Goal: Information Seeking & Learning: Check status

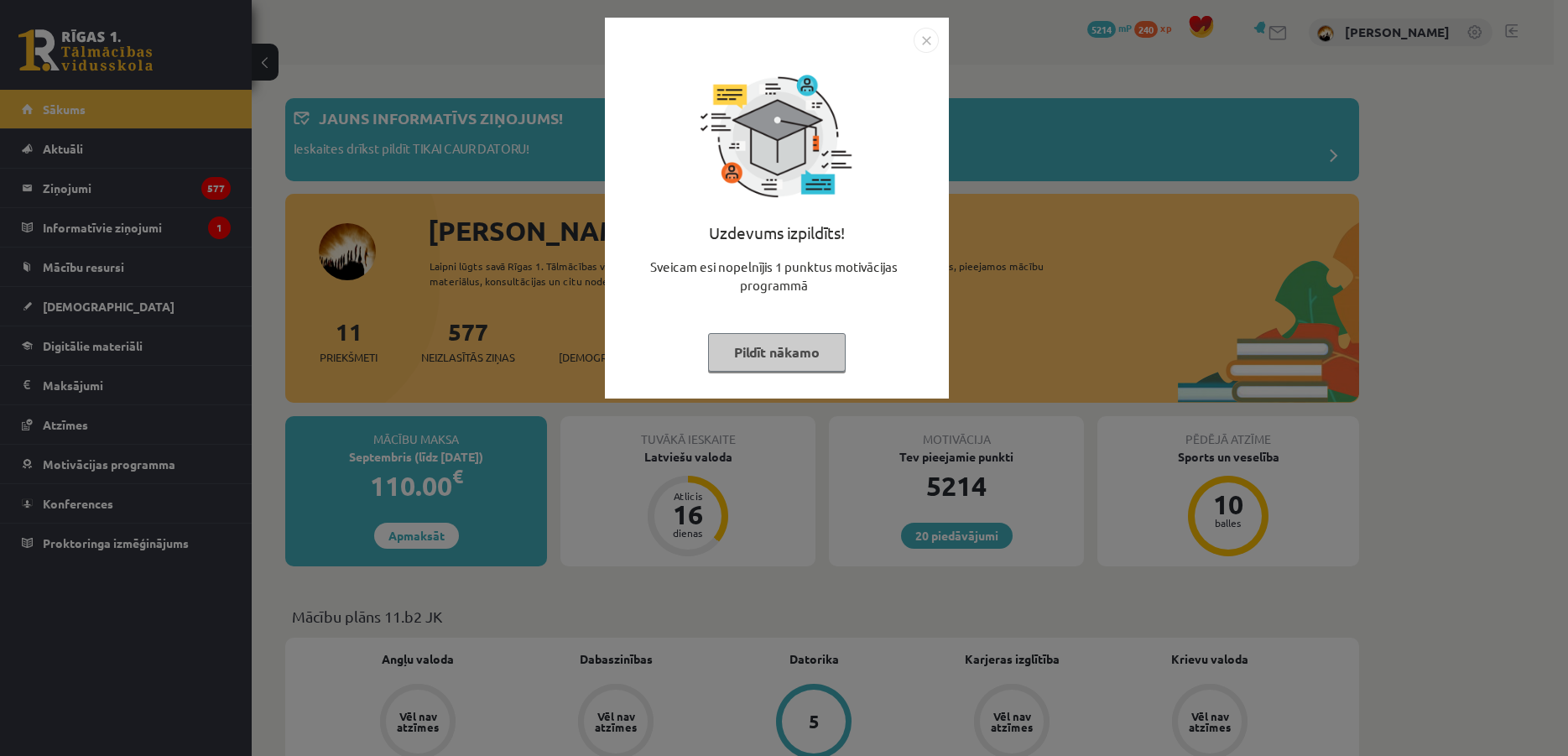
click at [922, 42] on img "Close" at bounding box center [926, 40] width 25 height 25
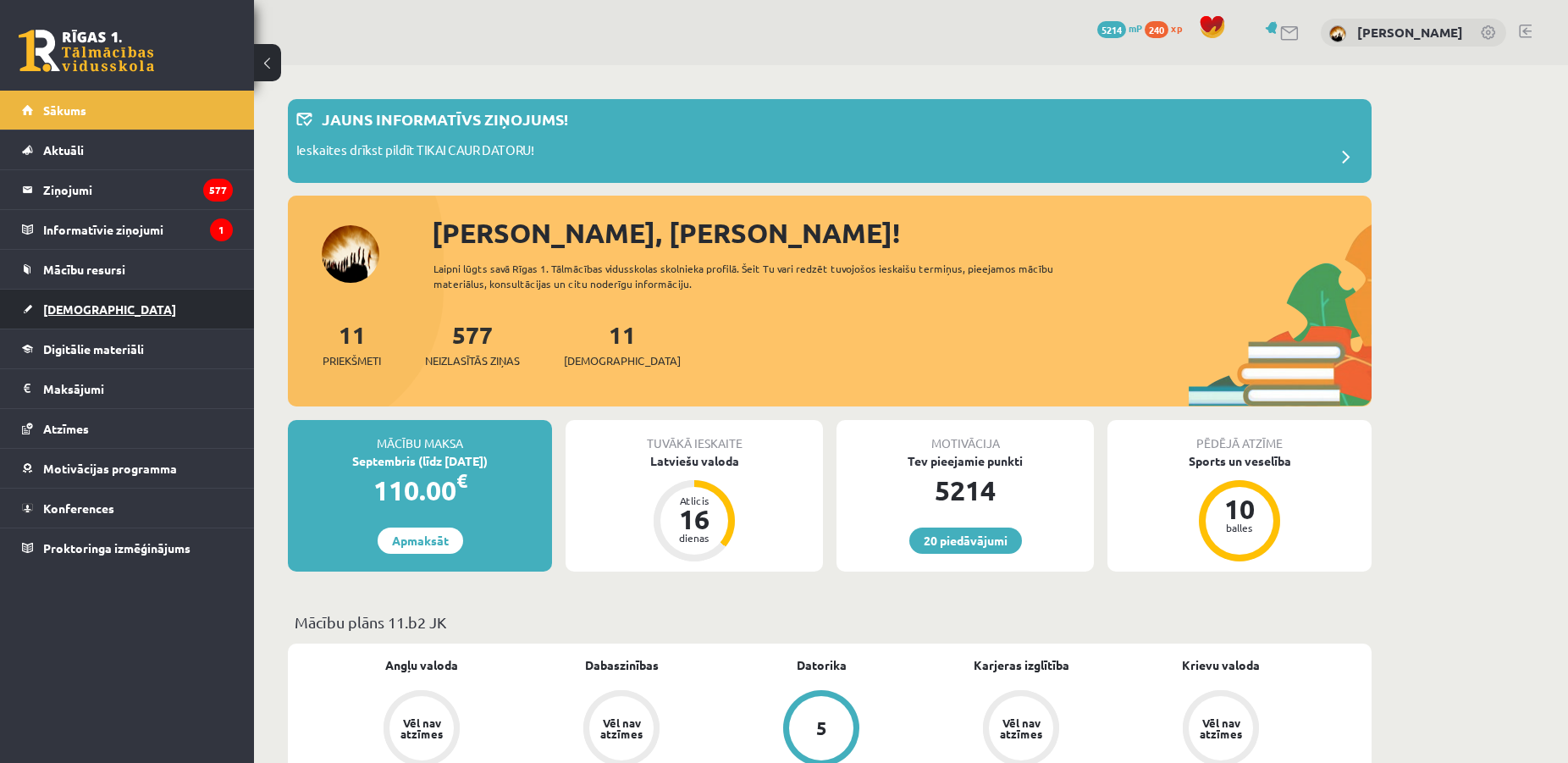
click at [135, 303] on link "[DEMOGRAPHIC_DATA]" at bounding box center [127, 309] width 211 height 39
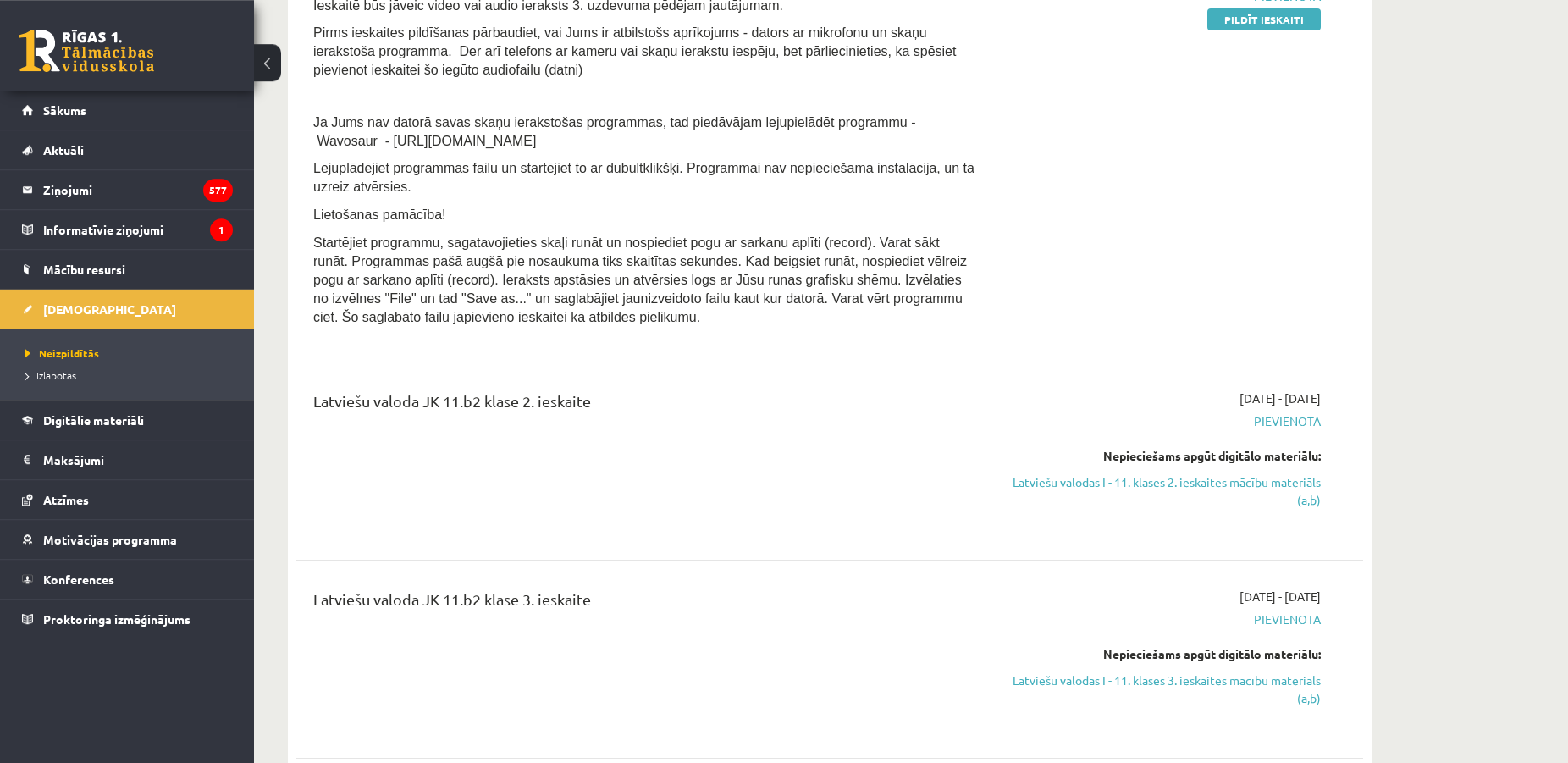
scroll to position [1070, 0]
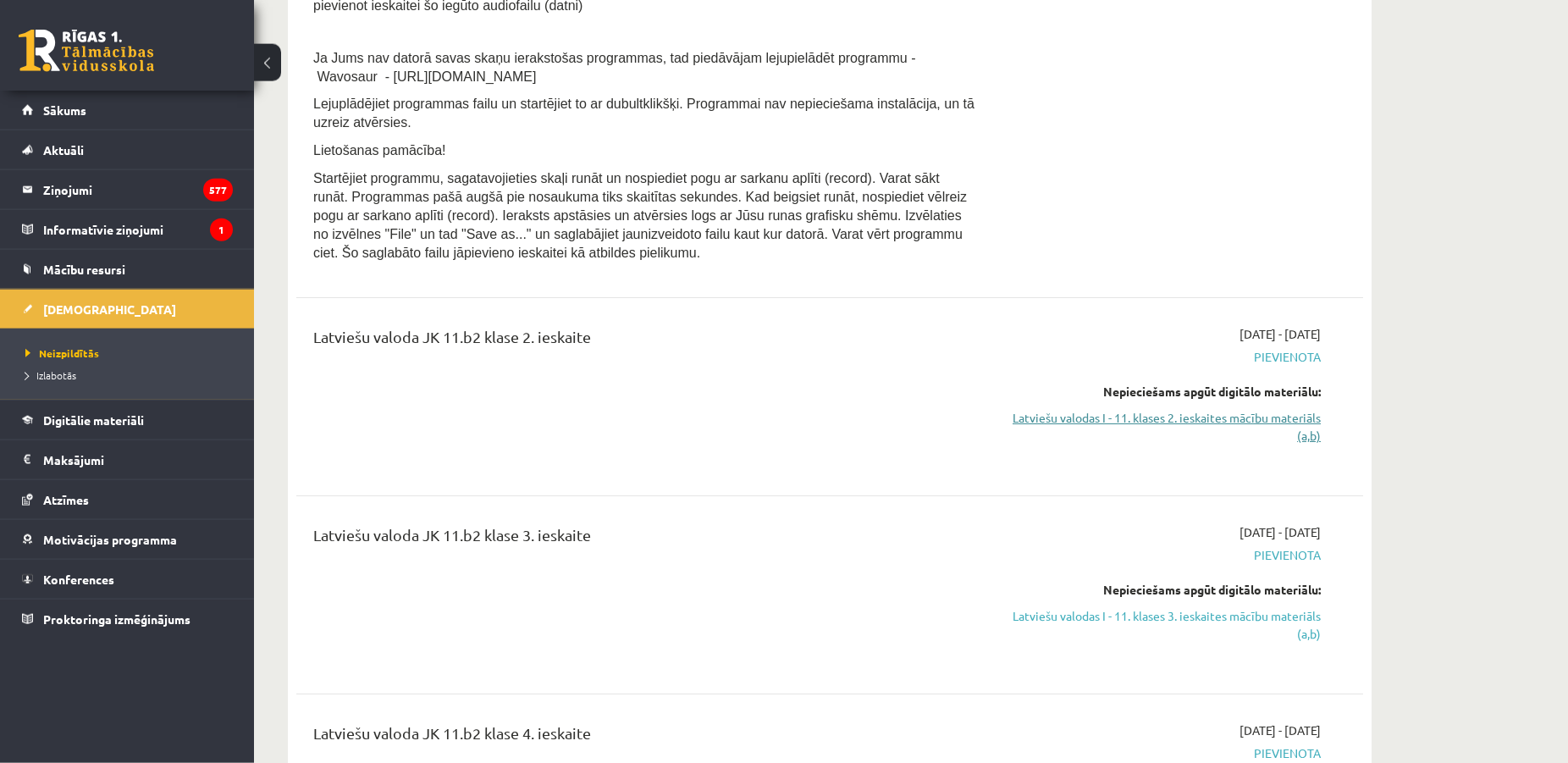
click at [1229, 431] on link "Latviešu valodas I - 11. klases 2. ieskaites mācību materiāls (a,b)" at bounding box center [1160, 427] width 319 height 36
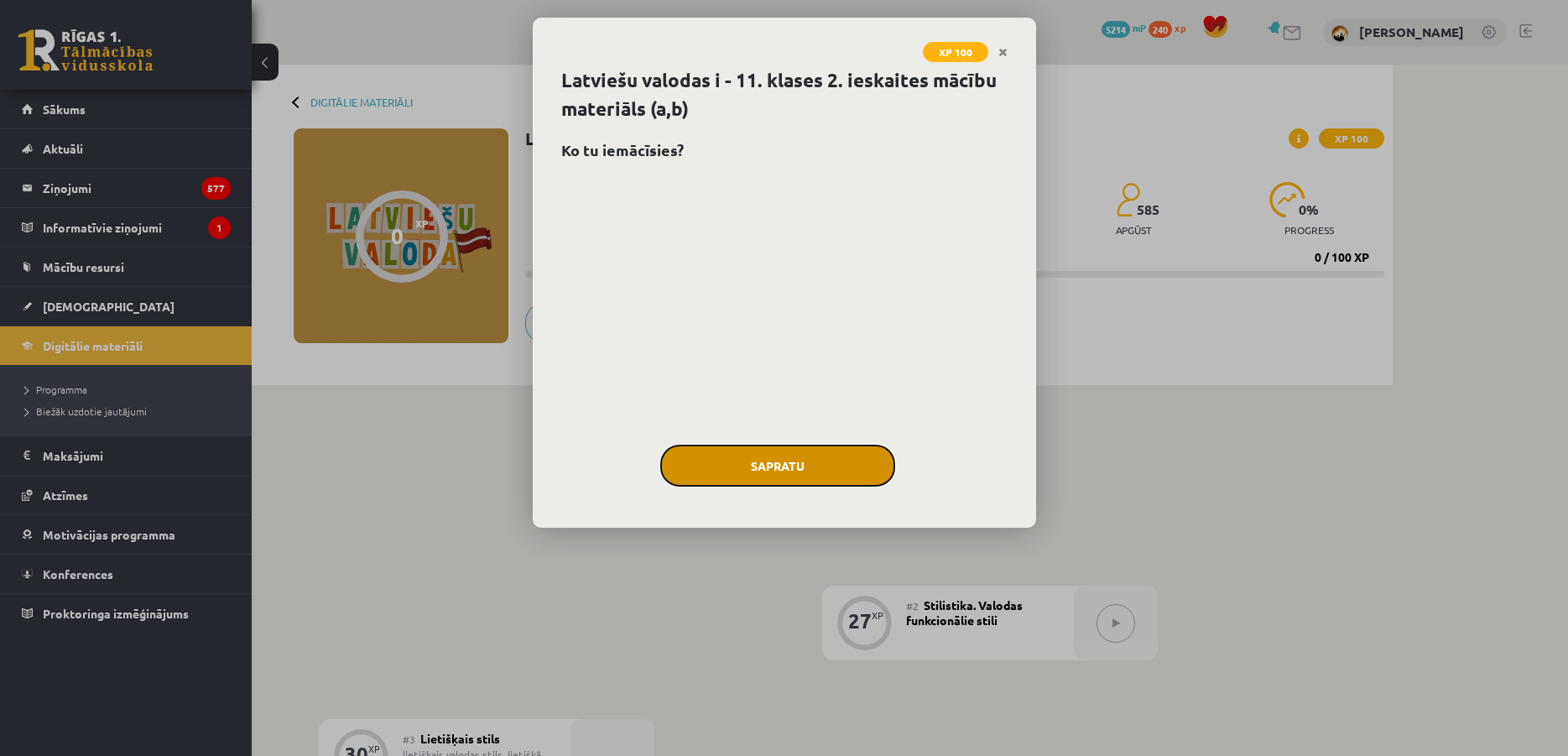
click at [825, 456] on button "Sapratu" at bounding box center [778, 466] width 235 height 42
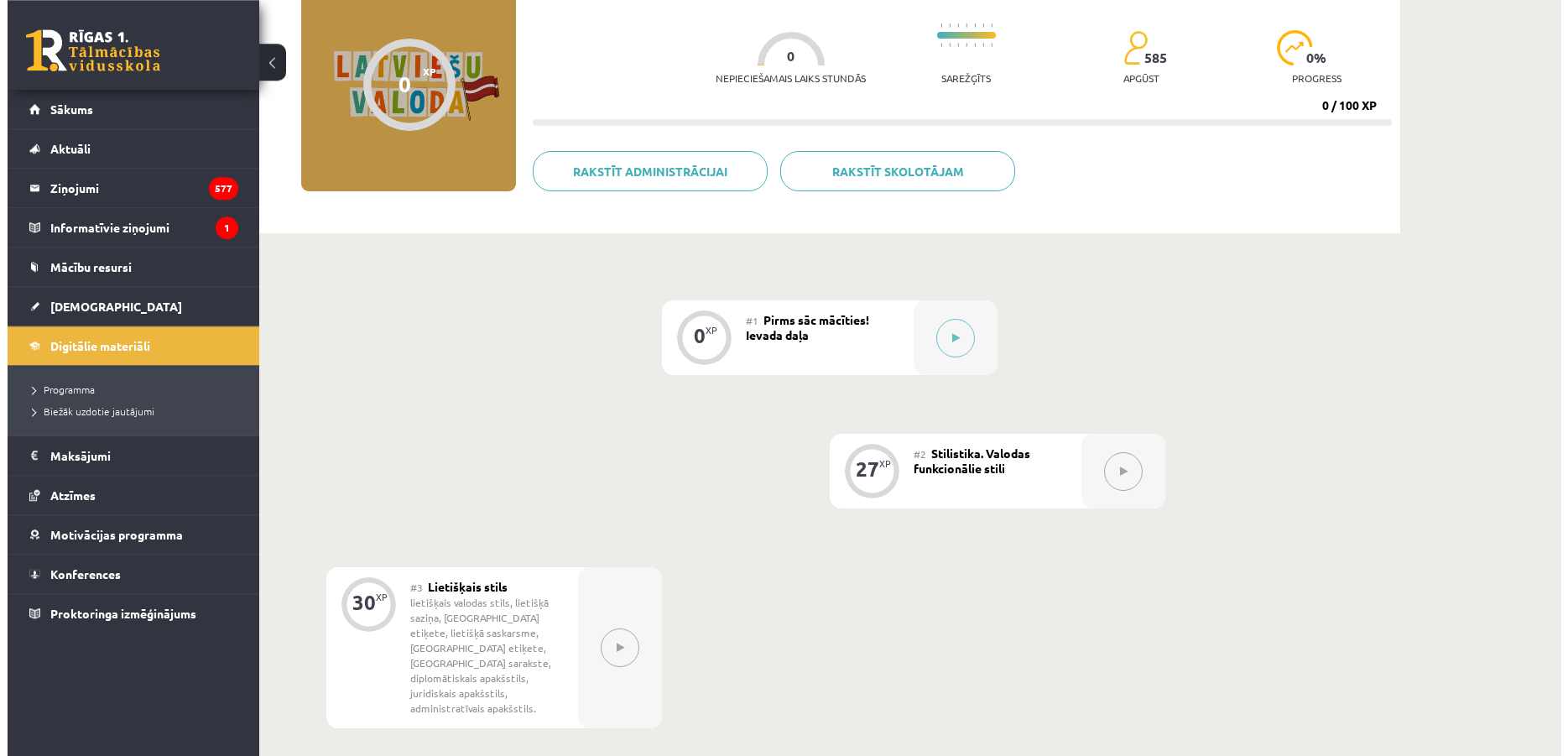
scroll to position [144, 0]
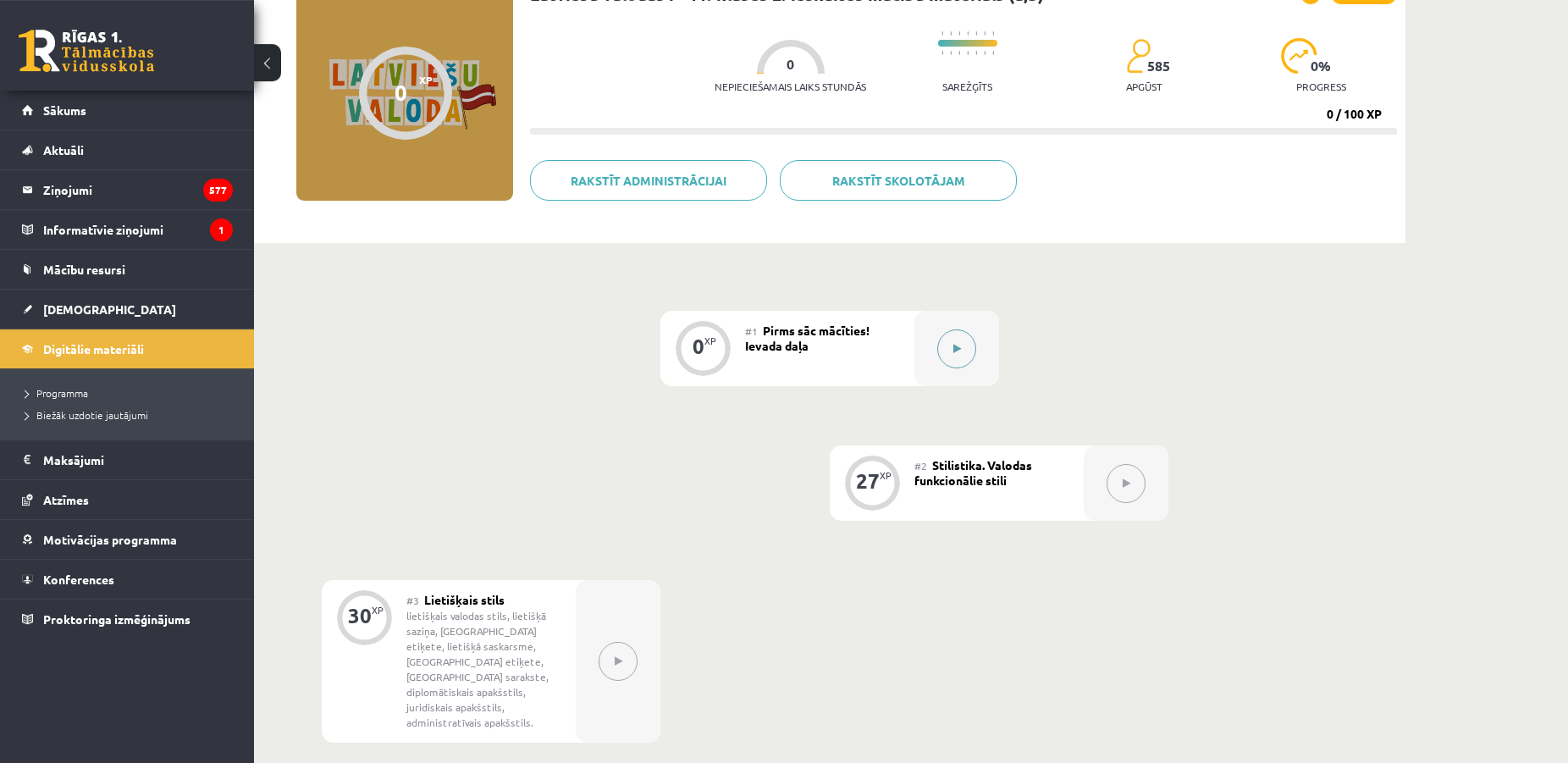
click at [958, 352] on icon at bounding box center [958, 348] width 8 height 10
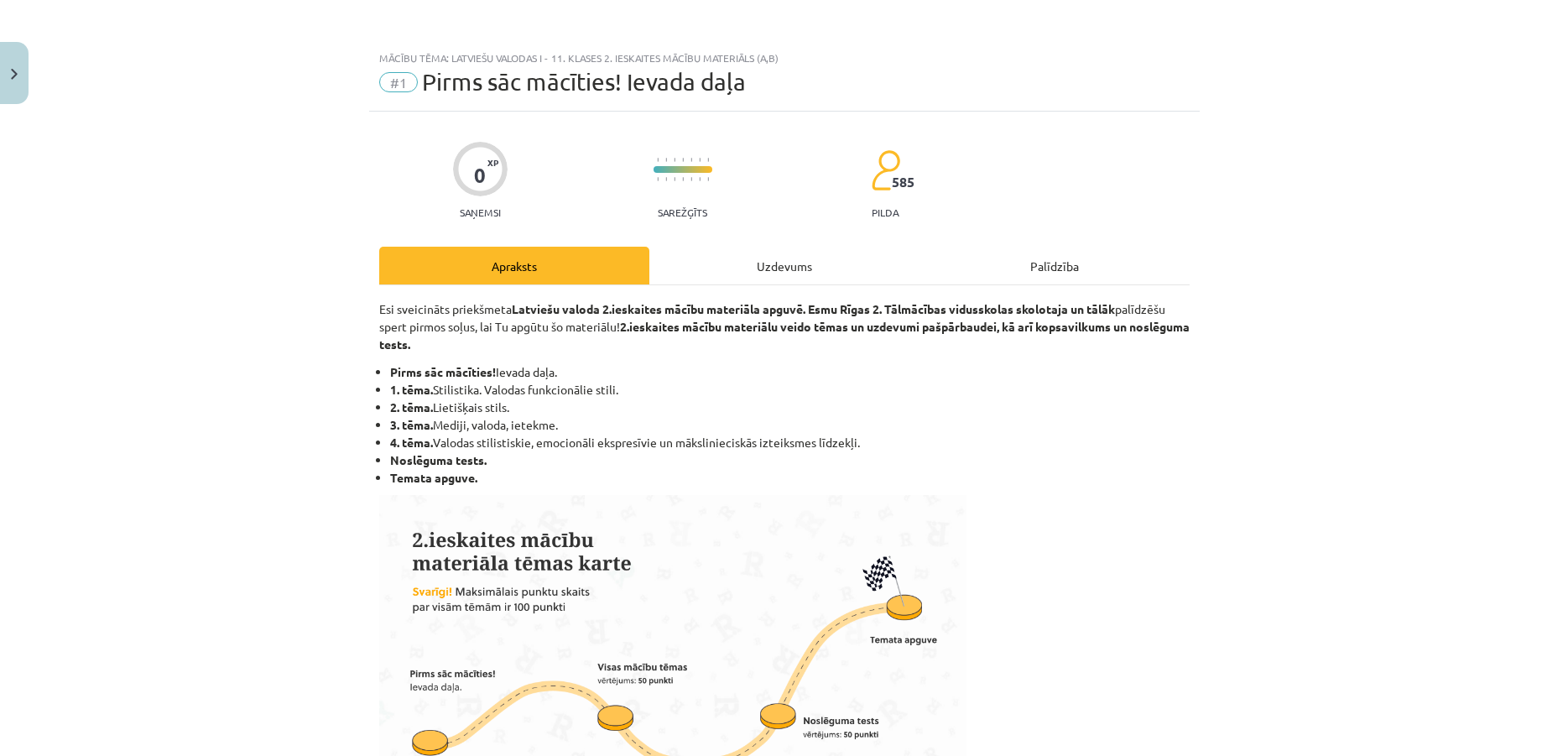
click at [784, 257] on div "Uzdevums" at bounding box center [784, 265] width 270 height 38
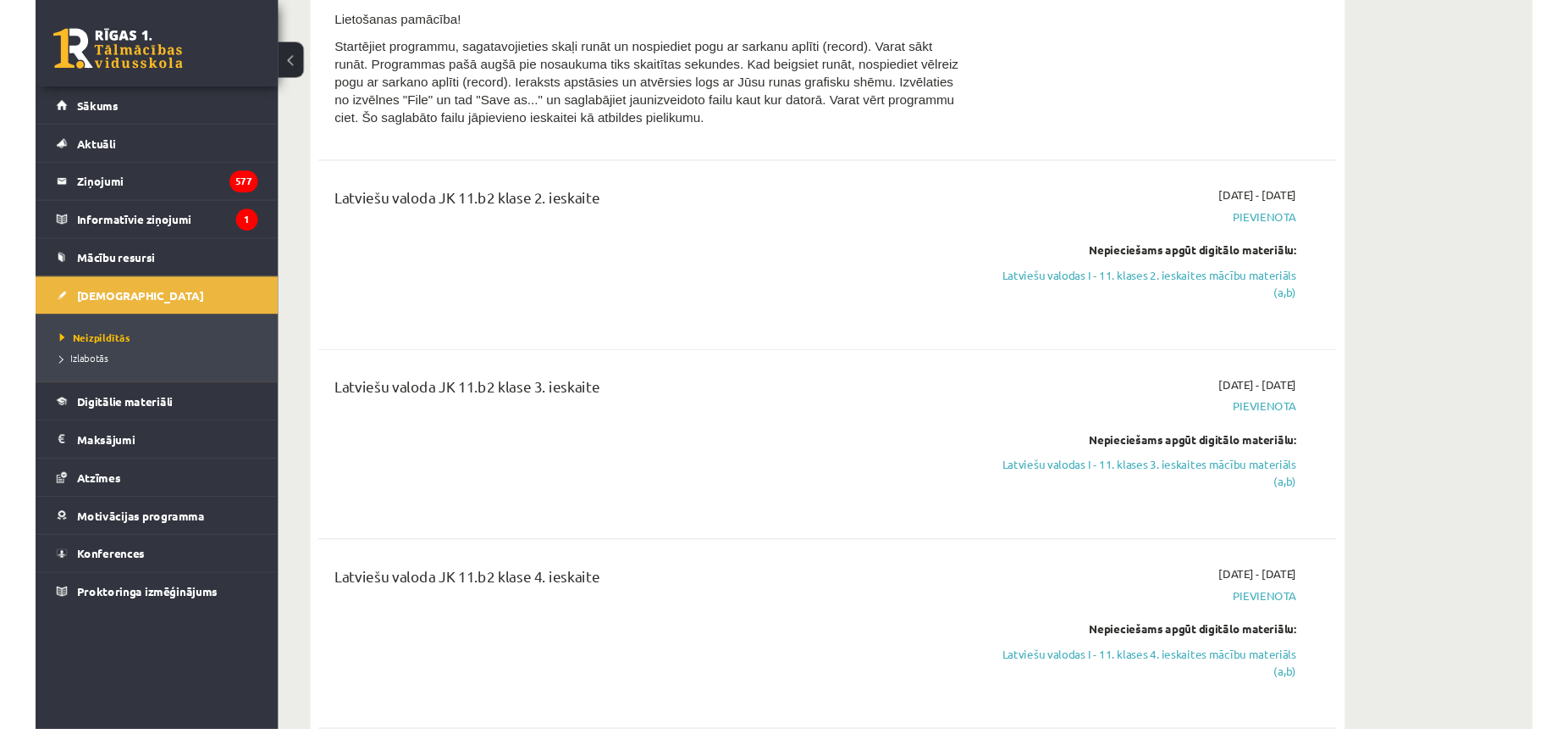
scroll to position [1210, 0]
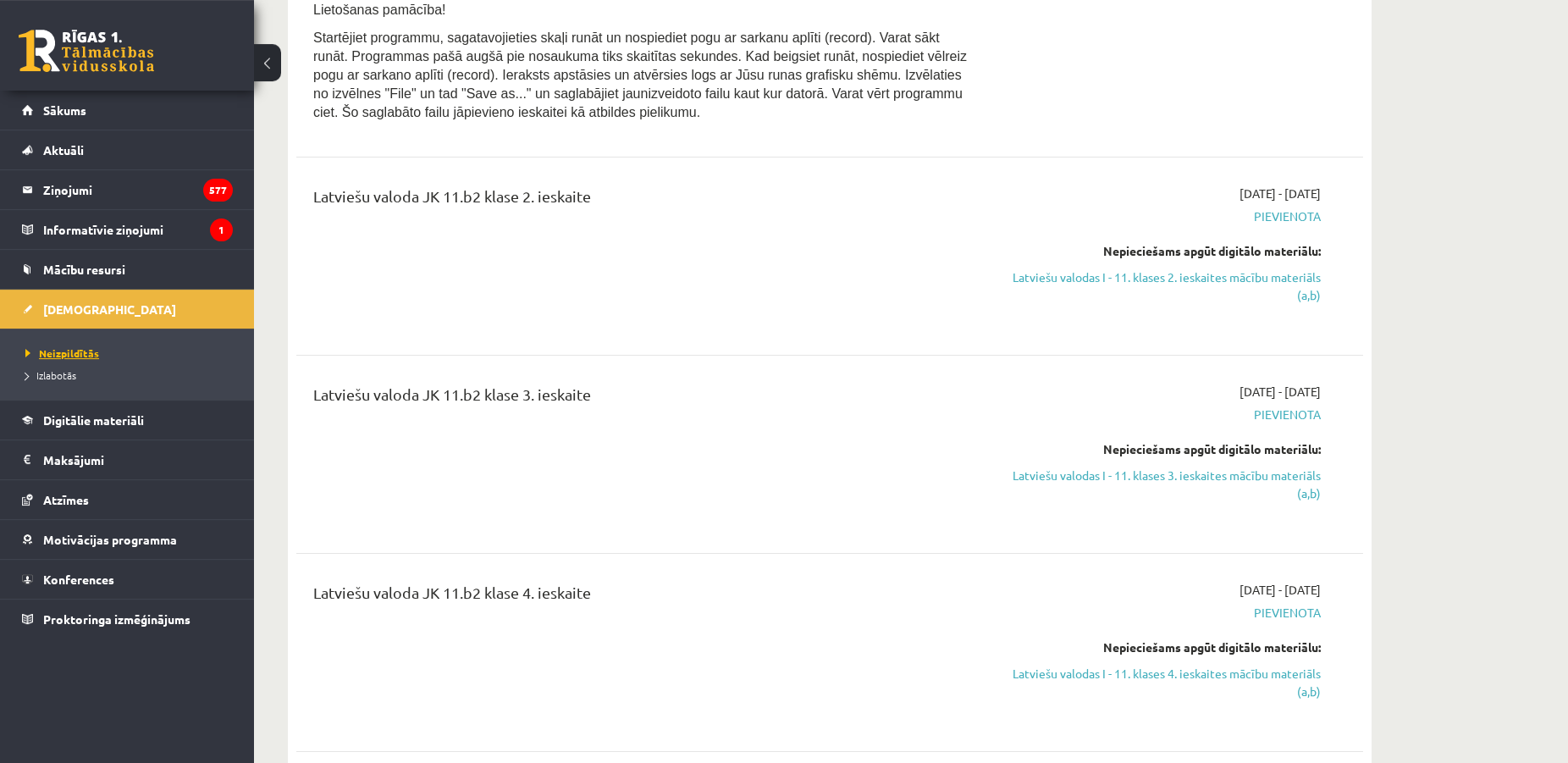
click at [65, 348] on span "Neizpildītās" at bounding box center [62, 353] width 74 height 14
click at [42, 379] on span "Izlabotās" at bounding box center [50, 376] width 50 height 14
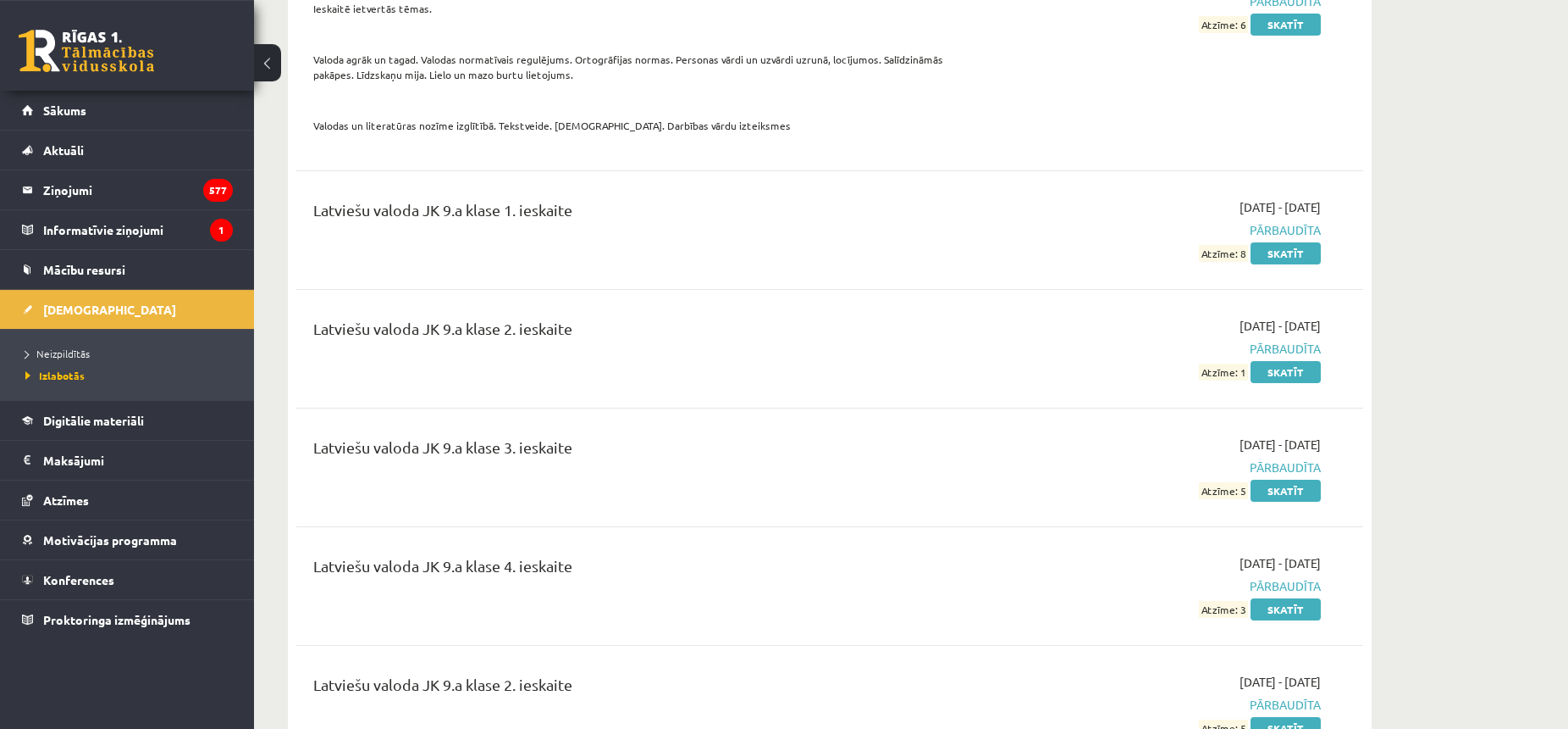
scroll to position [12959, 0]
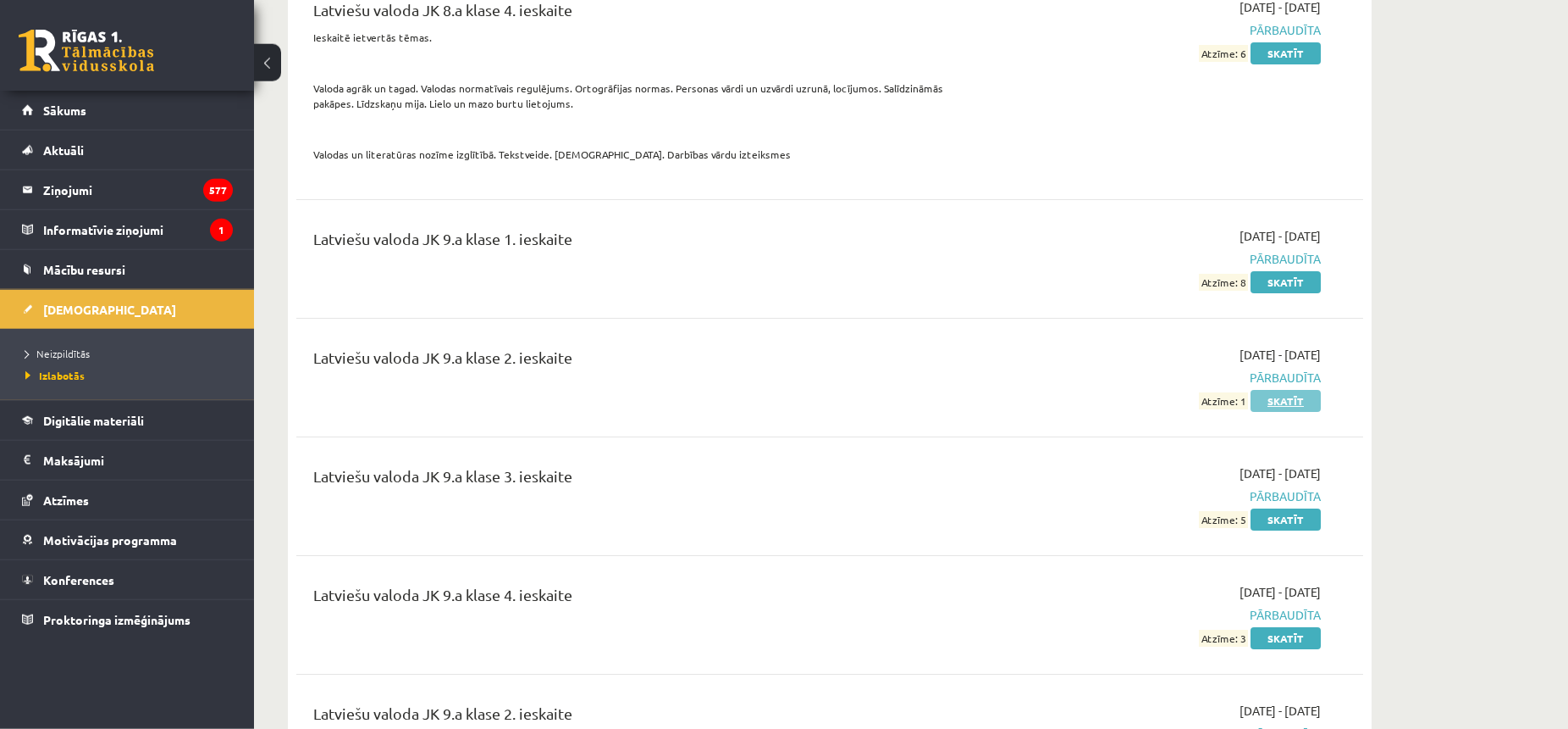
click at [1280, 389] on link "Skatīt" at bounding box center [1286, 400] width 70 height 22
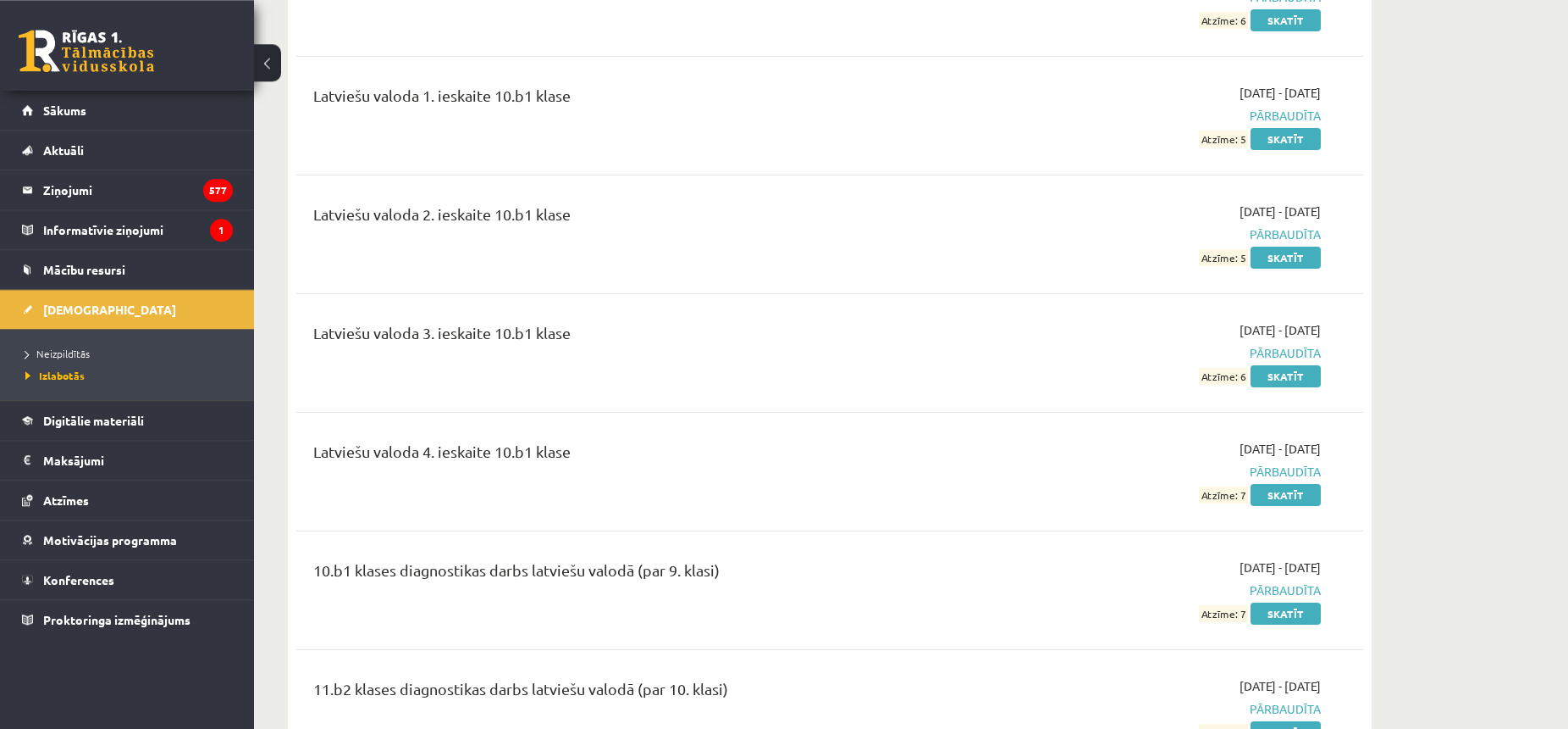
scroll to position [13842, 0]
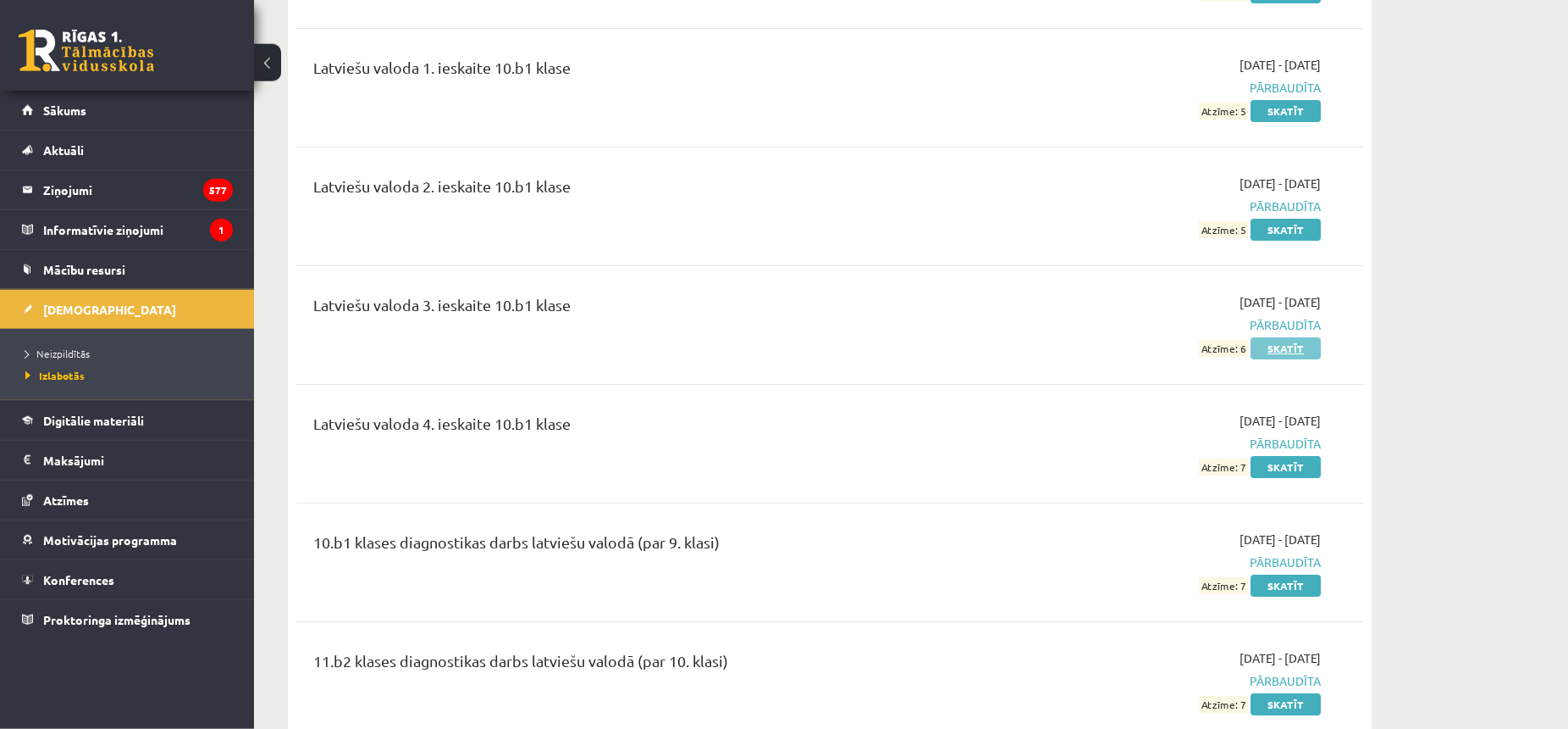
click at [1299, 337] on link "Skatīt" at bounding box center [1286, 348] width 70 height 22
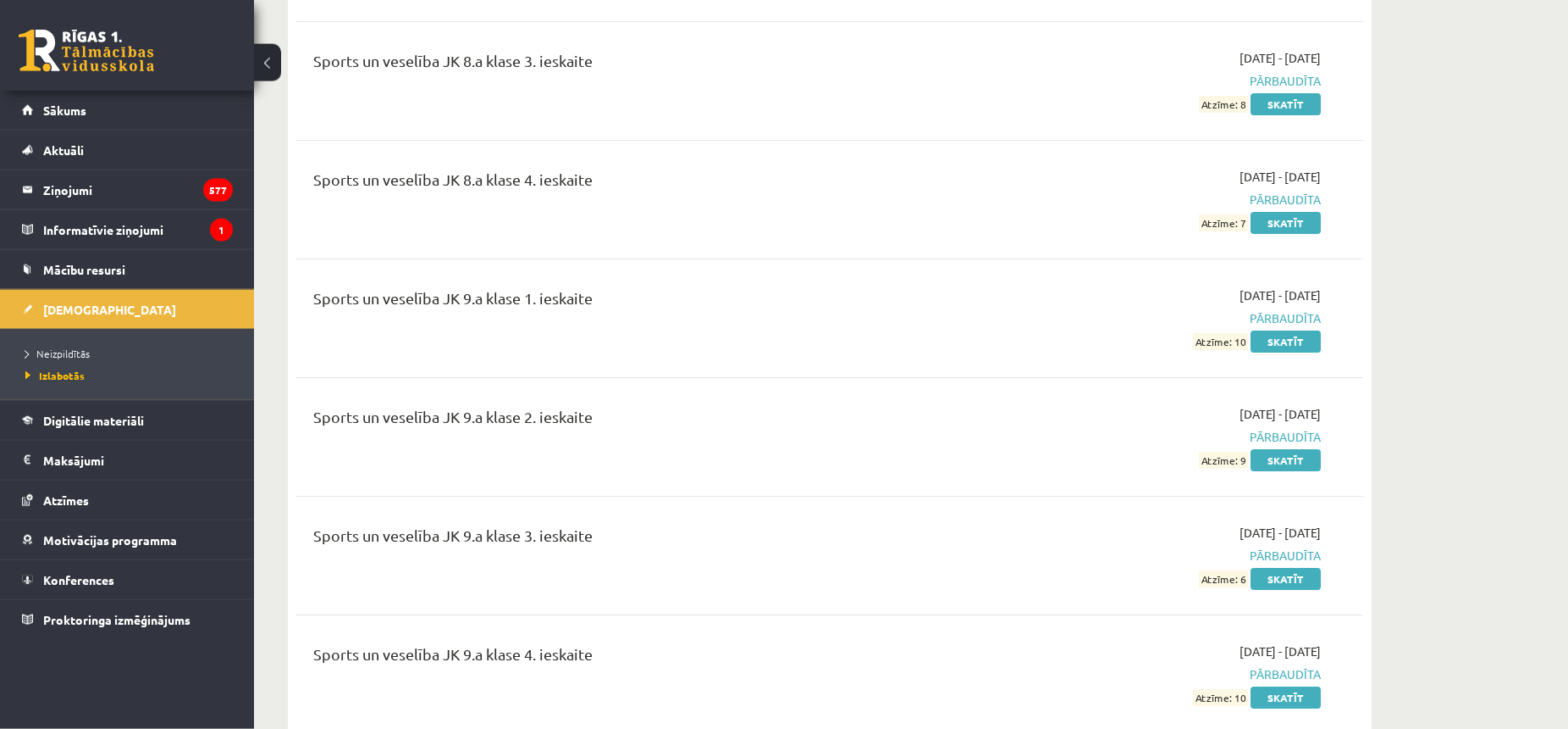
scroll to position [22844, 0]
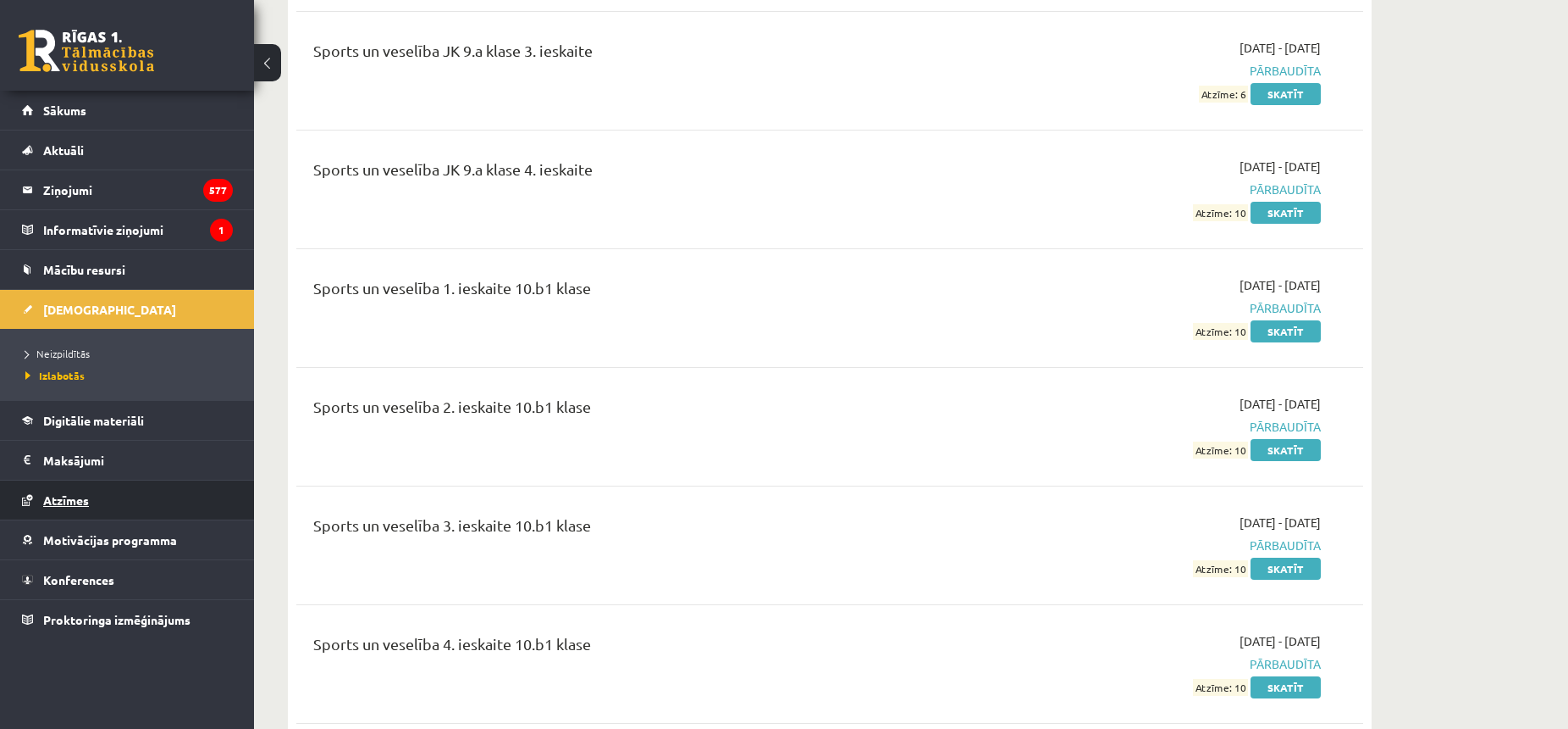
click at [128, 514] on link "Atzīmes" at bounding box center [127, 500] width 211 height 39
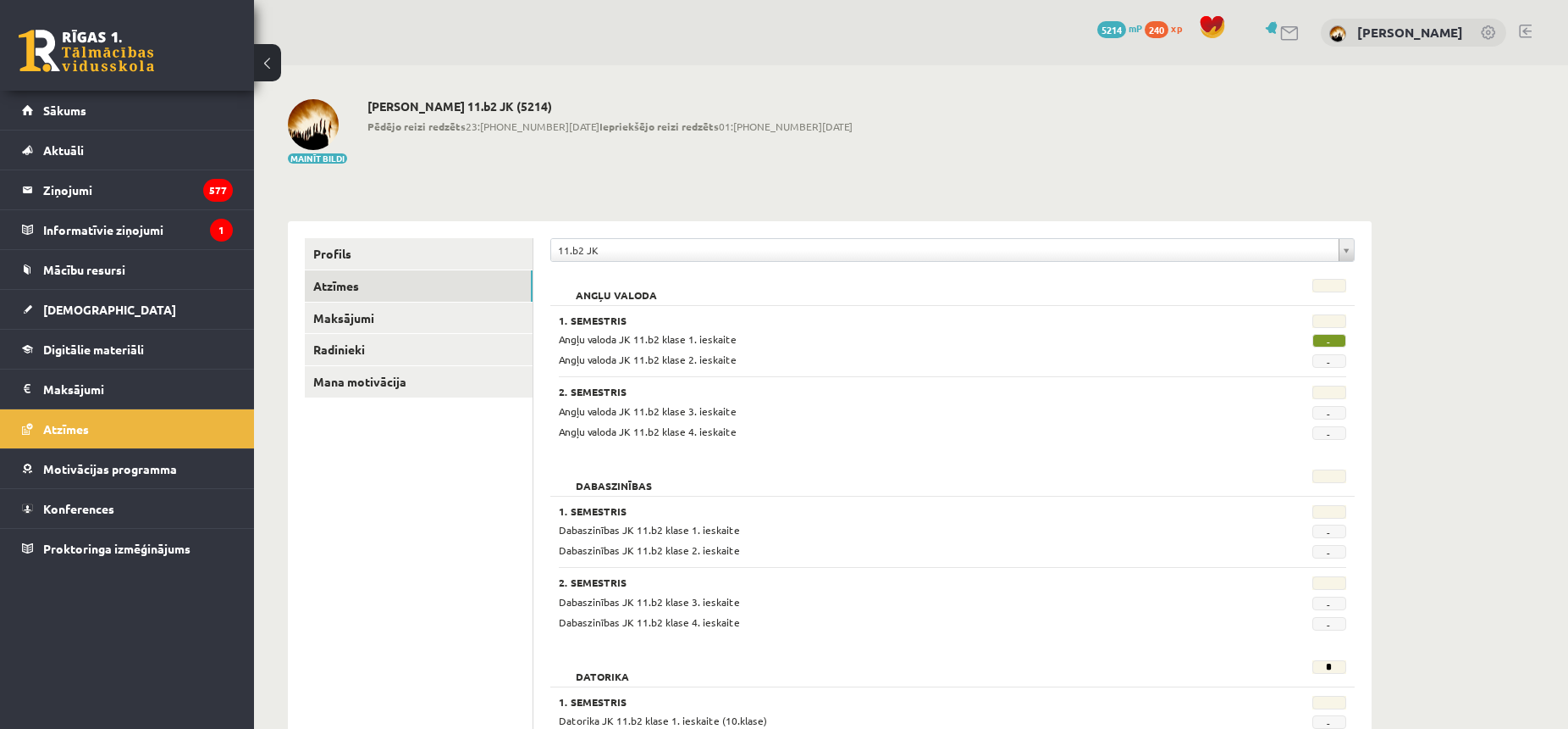
click at [602, 255] on body "0 Dāvanas 5214 mP 240 xp Iļja Kurucs Sākums Aktuāli Kā mācīties eSKOLĀ Kontakti…" at bounding box center [784, 364] width 1568 height 729
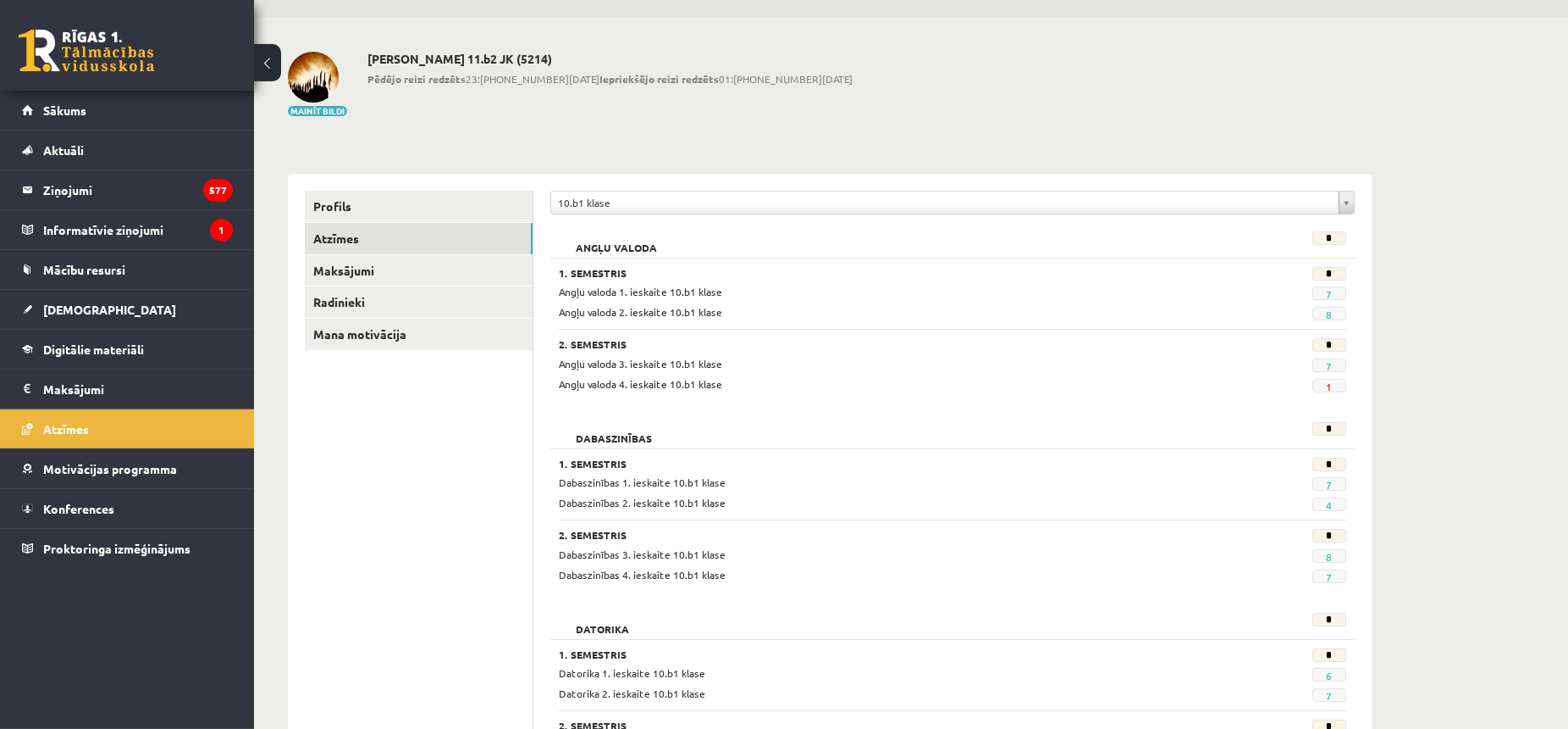
scroll to position [58, 0]
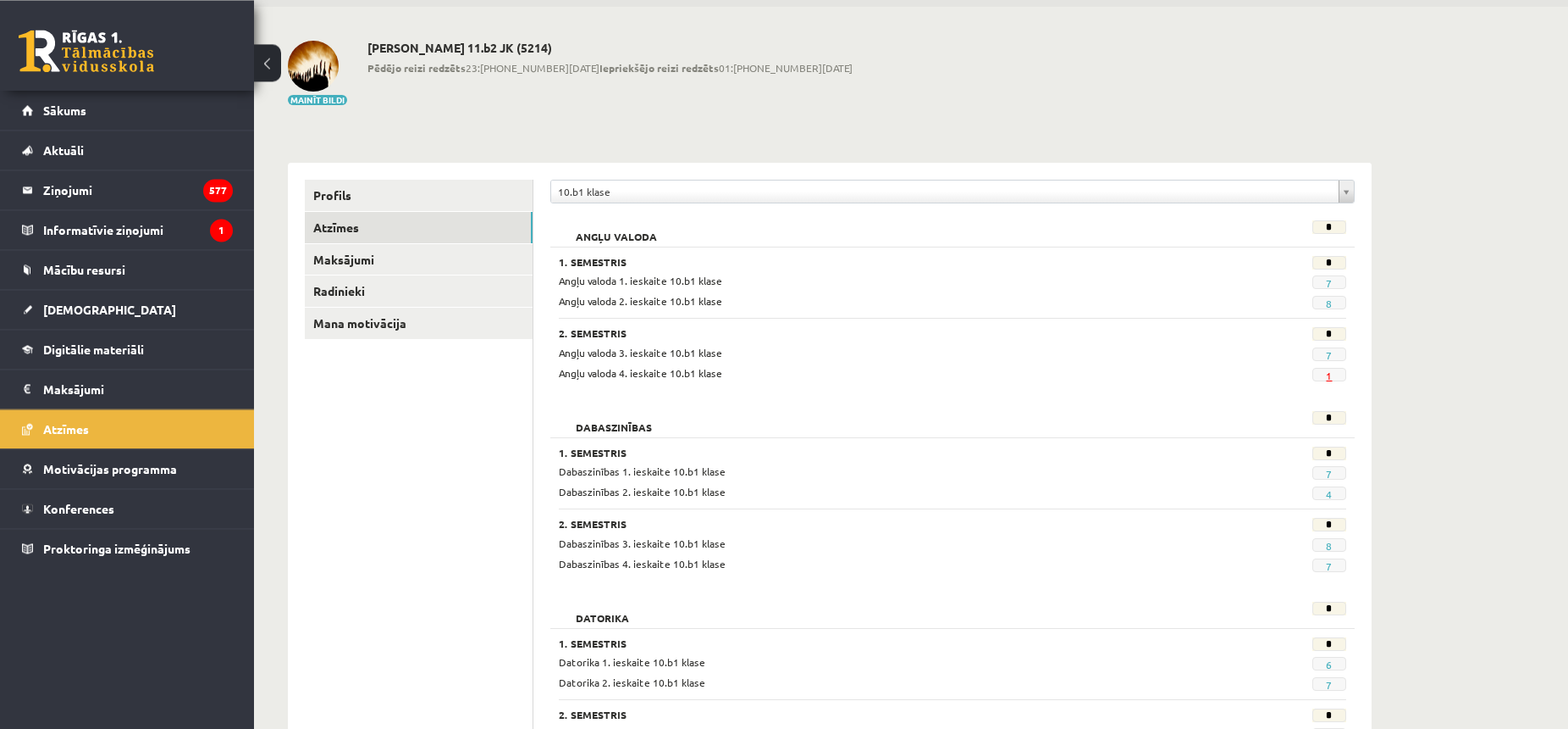
click at [1328, 376] on link "1" at bounding box center [1329, 376] width 6 height 14
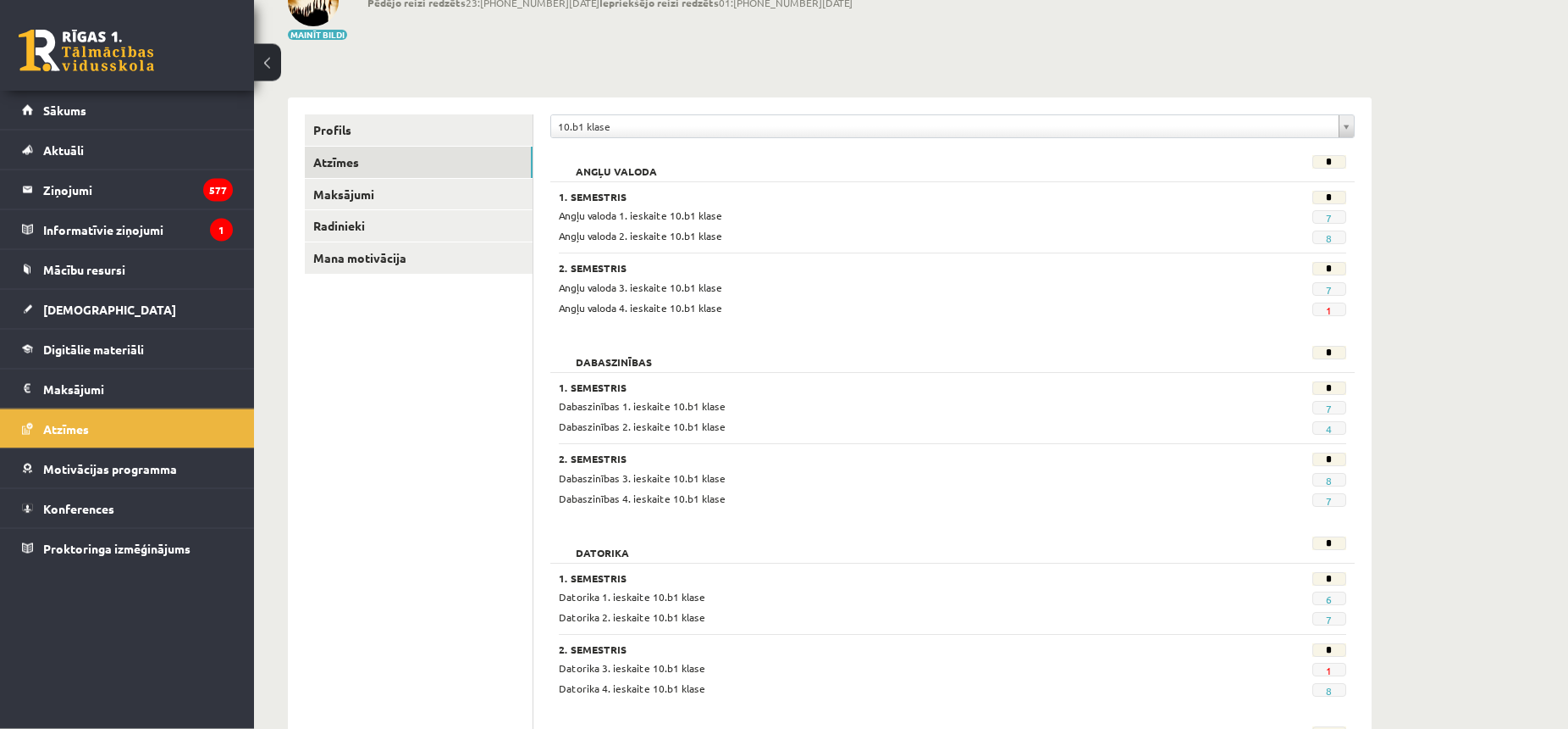
scroll to position [109, 0]
